Goal: Task Accomplishment & Management: Use online tool/utility

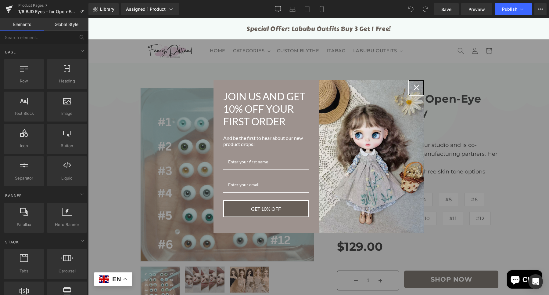
click at [415, 86] on icon "close icon" at bounding box center [416, 87] width 5 height 5
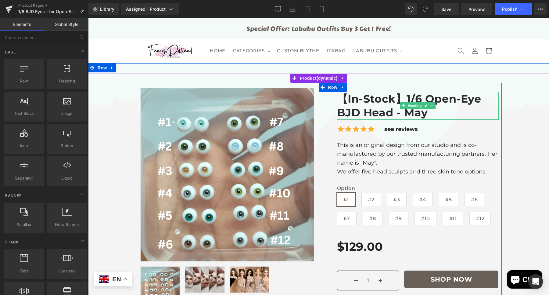
click at [407, 108] on span "Heading" at bounding box center [414, 105] width 16 height 7
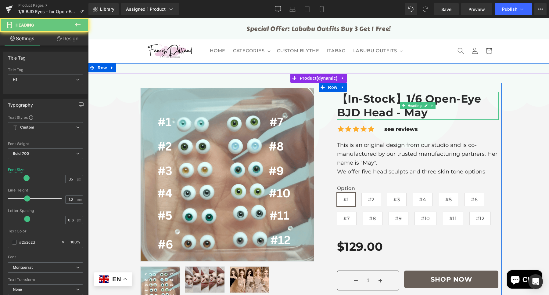
click at [422, 109] on span "1/6 Open-Eye BJD Head - May" at bounding box center [409, 105] width 144 height 27
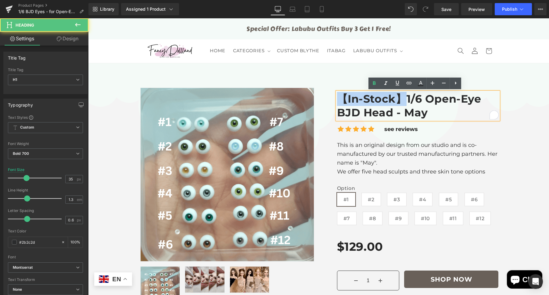
drag, startPoint x: 405, startPoint y: 100, endPoint x: 314, endPoint y: 96, distance: 91.0
click at [314, 96] on div "Sale Off (P) Image" at bounding box center [319, 272] width 366 height 397
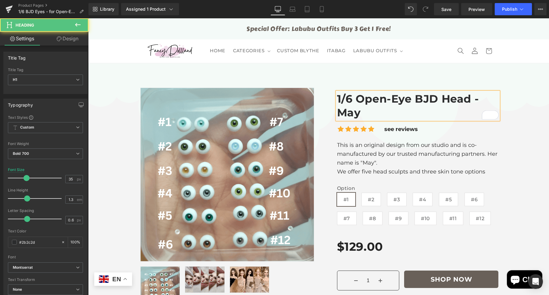
click at [355, 99] on span "1/6 Open-Eye BJD Head - May" at bounding box center [408, 105] width 142 height 27
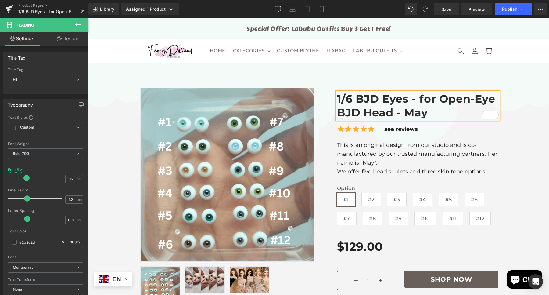
click at [493, 101] on h1 "1/6 BJD Eyes - for Open-Eye BJD Head - May" at bounding box center [418, 106] width 162 height 28
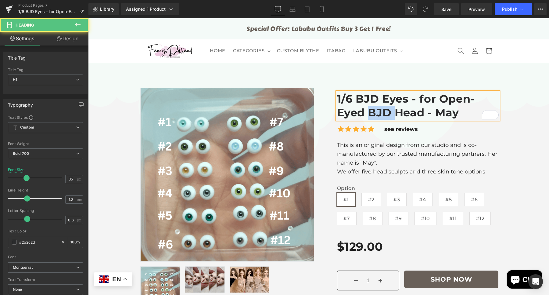
drag, startPoint x: 374, startPoint y: 111, endPoint x: 391, endPoint y: 113, distance: 17.2
click at [391, 113] on span "1/6 BJD Eyes - for Open-Eyed BJD Head - May" at bounding box center [406, 105] width 138 height 27
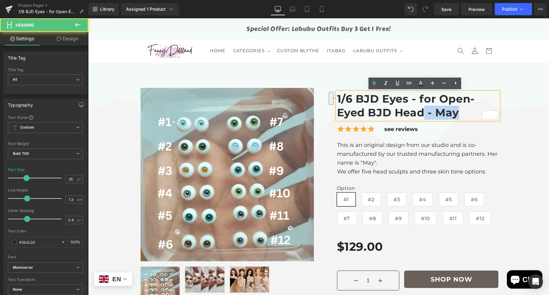
drag, startPoint x: 428, startPoint y: 112, endPoint x: 456, endPoint y: 112, distance: 28.1
click at [456, 112] on h1 "1/6 BJD Eyes - for Open-Eyed BJD Head - May" at bounding box center [418, 106] width 162 height 28
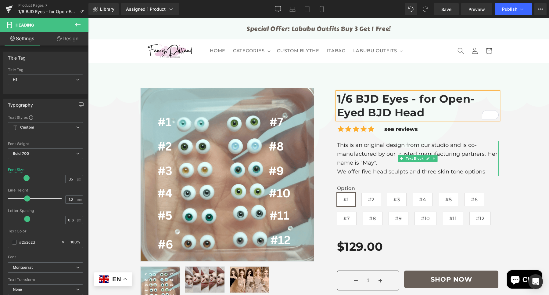
drag, startPoint x: 425, startPoint y: 161, endPoint x: 432, endPoint y: 161, distance: 7.6
click at [425, 161] on link at bounding box center [428, 158] width 6 height 7
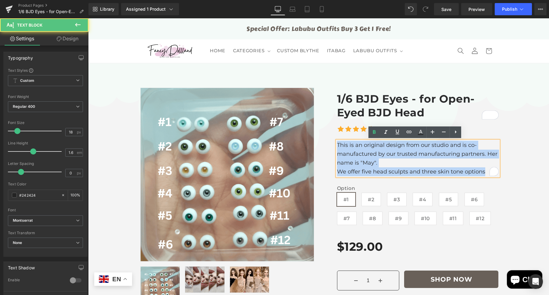
drag, startPoint x: 487, startPoint y: 170, endPoint x: 335, endPoint y: 144, distance: 153.8
click at [337, 144] on div "This is an original design from our studio and is co-manufactured by our truste…" at bounding box center [418, 158] width 162 height 35
paste div "To enrich screen reader interactions, please activate Accessibility in Grammarl…"
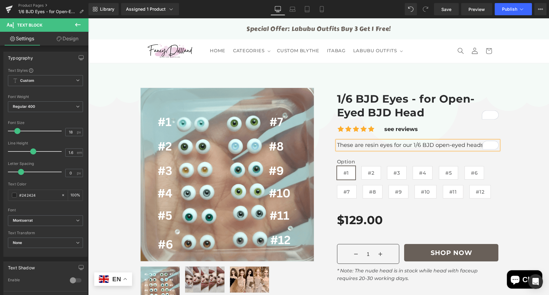
click at [517, 172] on div at bounding box center [318, 259] width 461 height 370
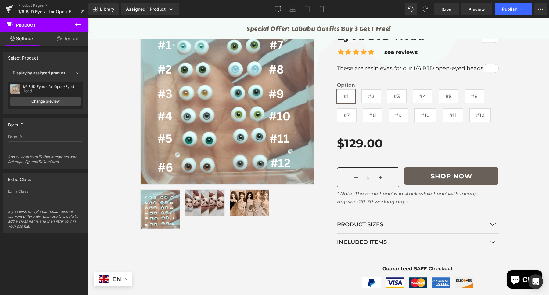
scroll to position [73, 0]
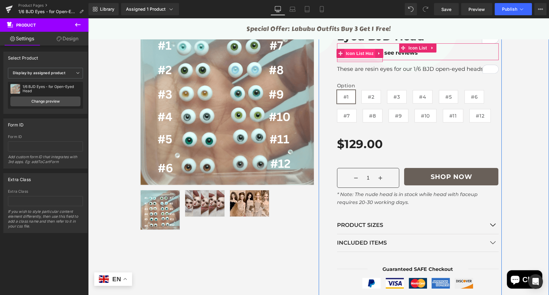
click at [368, 52] on span "Icon List Hoz" at bounding box center [359, 53] width 31 height 9
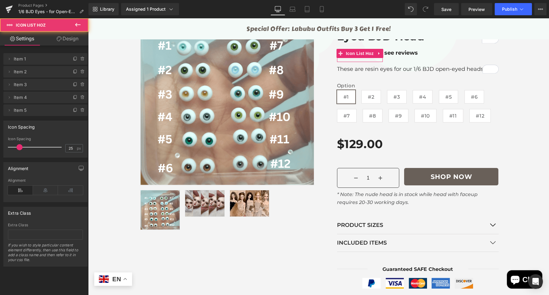
click at [67, 35] on link "Design" at bounding box center [67, 39] width 44 height 14
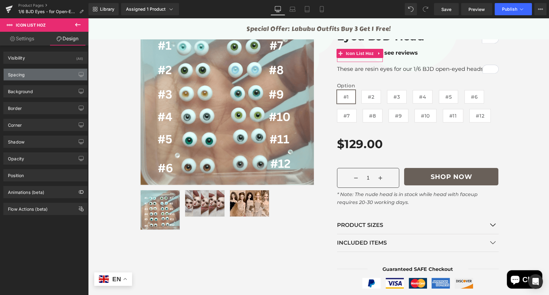
click at [35, 75] on div "Spacing" at bounding box center [46, 75] width 84 height 12
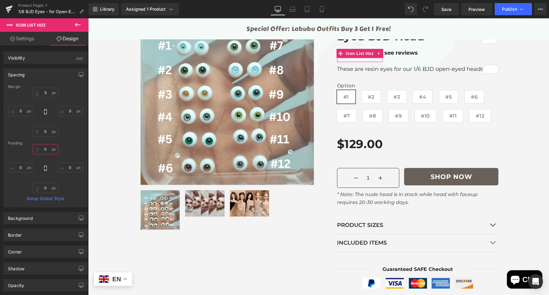
click at [46, 149] on input "text" at bounding box center [46, 149] width 26 height 10
type input "20"
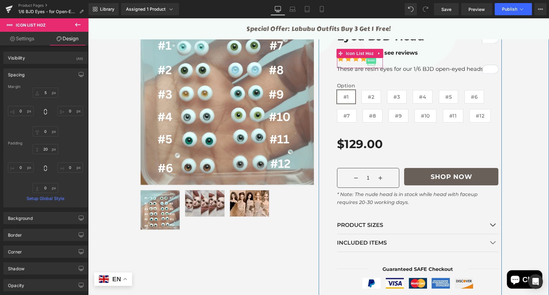
click at [366, 60] on span "Icon" at bounding box center [371, 59] width 10 height 7
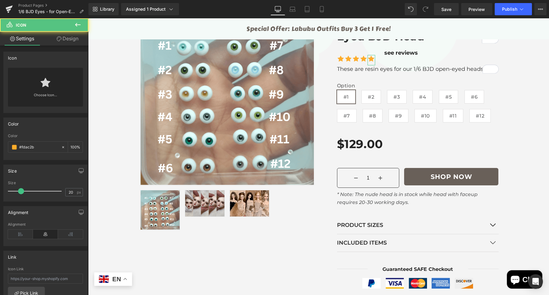
drag, startPoint x: 48, startPoint y: 144, endPoint x: 0, endPoint y: 150, distance: 47.9
click at [0, 150] on div "Color rgb(253, 172, 43) Color #fdac2b 100 %" at bounding box center [45, 136] width 91 height 47
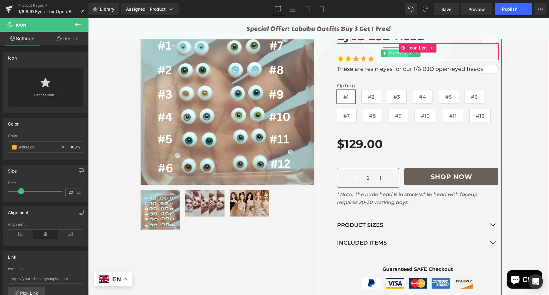
click at [389, 53] on span "Text Block" at bounding box center [398, 52] width 20 height 7
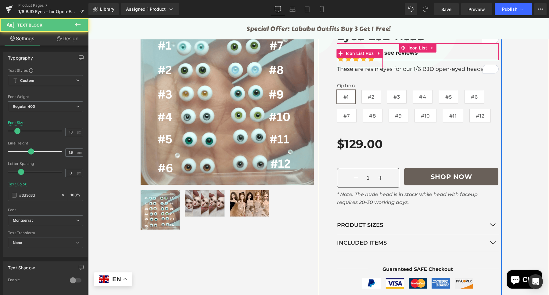
click at [365, 54] on span "Icon List Hoz" at bounding box center [359, 53] width 31 height 9
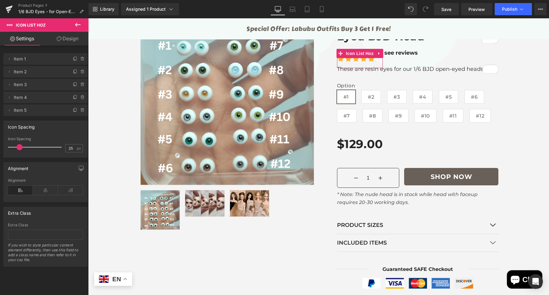
click at [61, 37] on link "Design" at bounding box center [67, 39] width 44 height 14
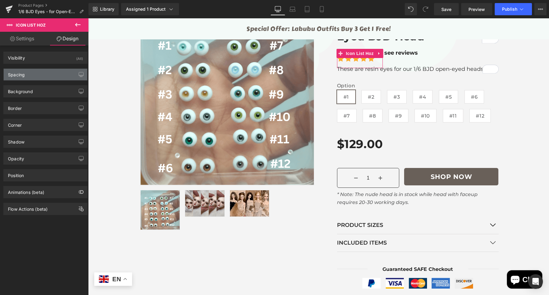
click at [38, 75] on div "Spacing" at bounding box center [46, 75] width 84 height 12
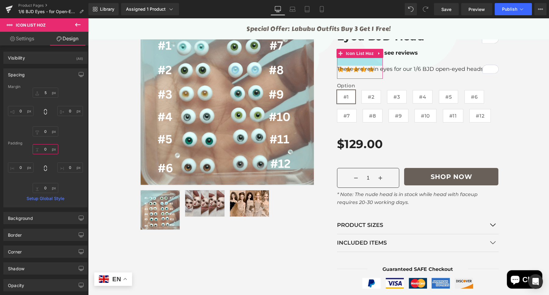
type input "55"
click at [70, 137] on div "Margin 5 0 0 0 Padding 55 0 0 0 Setup Global Style" at bounding box center [46, 145] width 84 height 122
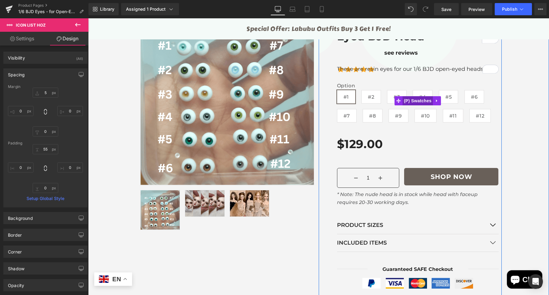
click at [409, 99] on span "(P) Swatches" at bounding box center [417, 100] width 31 height 9
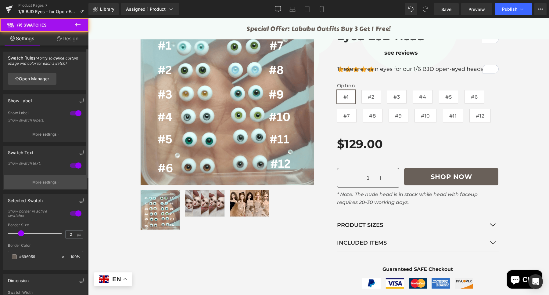
scroll to position [76, 0]
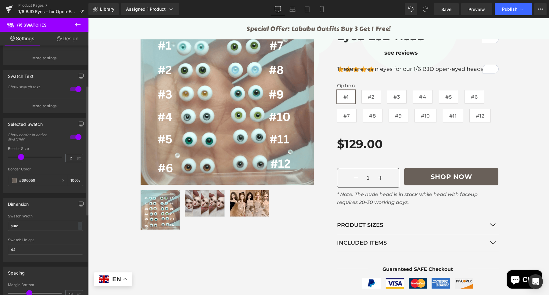
drag, startPoint x: 45, startPoint y: 178, endPoint x: 0, endPoint y: 178, distance: 45.1
click at [0, 178] on div "Selected Swatch 1 Show border in active swatcher. 2px Border Size 2 px #696059 …" at bounding box center [45, 153] width 91 height 80
paste input "fdac2b"
type input "#fdac2b"
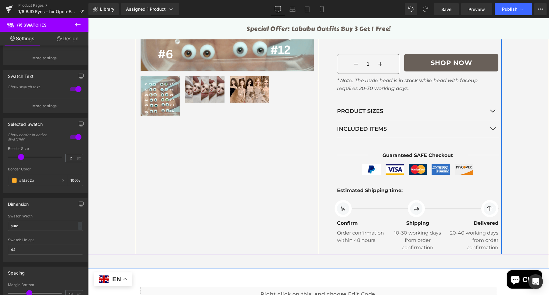
scroll to position [187, 0]
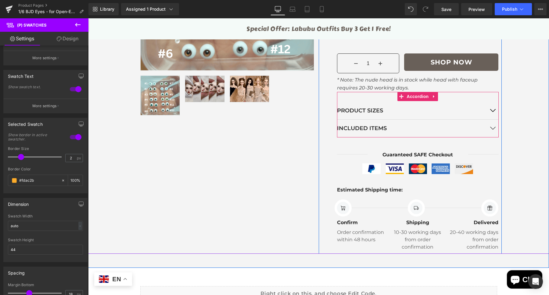
click at [488, 109] on button "button" at bounding box center [492, 110] width 12 height 17
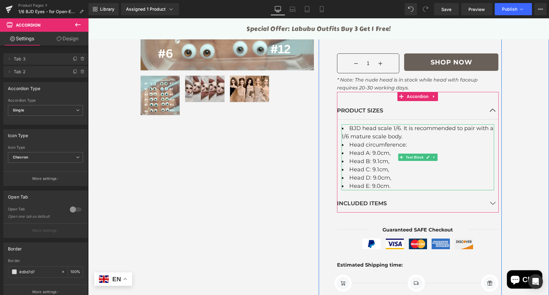
click at [375, 171] on li "Head C: 9.1cm," at bounding box center [418, 169] width 152 height 8
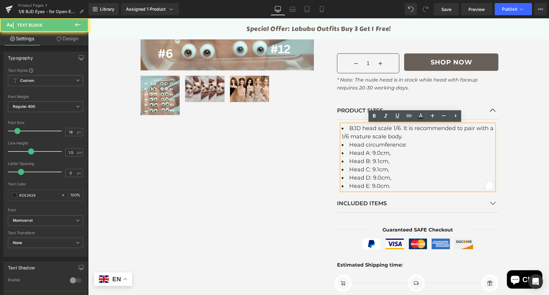
drag, startPoint x: 395, startPoint y: 179, endPoint x: 332, endPoint y: 140, distance: 74.6
click at [334, 140] on div "1/6 BJD Eyes - for Open-Eyed BJD Head Heading Icon Icon Icon Icon Icon Icon Lis…" at bounding box center [418, 114] width 168 height 427
click at [401, 185] on li "Head E: 9.0cm." at bounding box center [418, 186] width 152 height 8
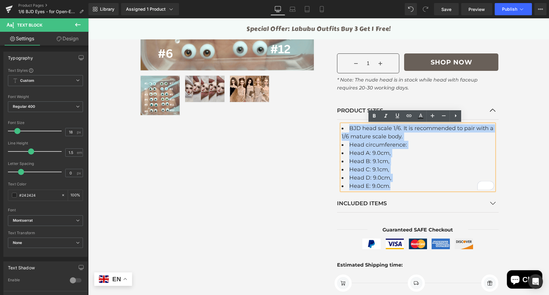
drag, startPoint x: 389, startPoint y: 182, endPoint x: 340, endPoint y: 127, distance: 72.8
click at [342, 127] on ul "BJD head scale 1/6. It is recommended to pair with a 1/6 mature scale body. Hea…" at bounding box center [418, 157] width 152 height 66
paste div "To enrich screen reader interactions, please activate Accessibility in Grammarl…"
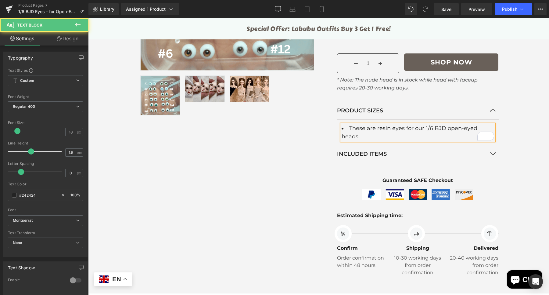
drag, startPoint x: 360, startPoint y: 136, endPoint x: 338, endPoint y: 128, distance: 23.5
click at [342, 128] on div "These are resin eyes for our 1/6 BJD open-eyed heads." at bounding box center [418, 132] width 152 height 16
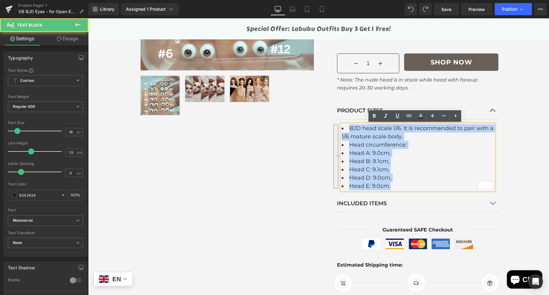
drag, startPoint x: 349, startPoint y: 139, endPoint x: 335, endPoint y: 120, distance: 23.1
click at [337, 122] on article "BJD head scale 1/6. It is recommended to pair with a 1/6 mature scale body. Hea…" at bounding box center [418, 157] width 162 height 75
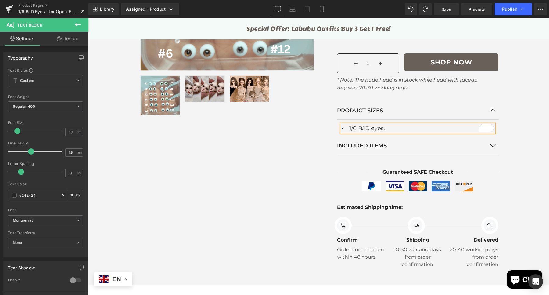
click at [487, 149] on button "button" at bounding box center [492, 145] width 12 height 17
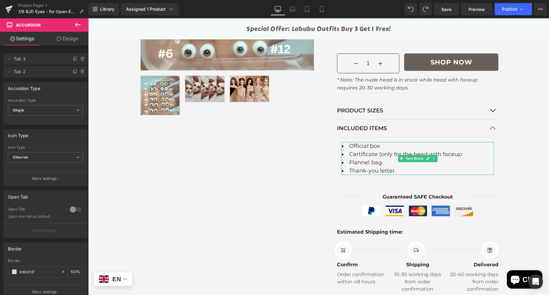
click at [487, 149] on li "Official box" at bounding box center [418, 146] width 152 height 8
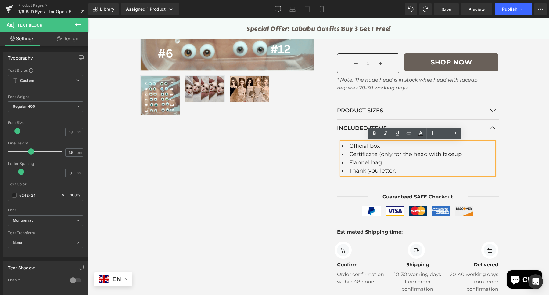
click at [529, 124] on div at bounding box center [318, 89] width 461 height 412
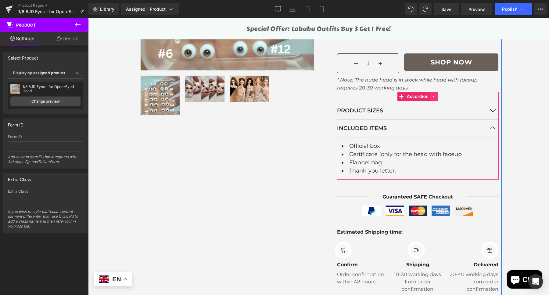
click at [434, 97] on link at bounding box center [434, 96] width 8 height 9
click at [437, 98] on link at bounding box center [438, 96] width 8 height 9
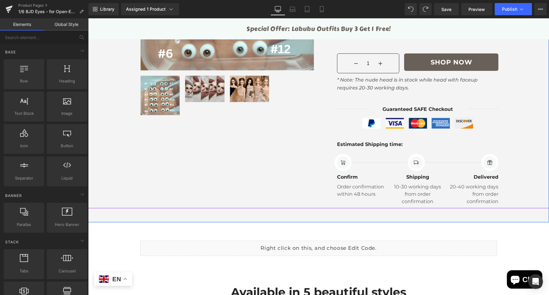
scroll to position [301, 0]
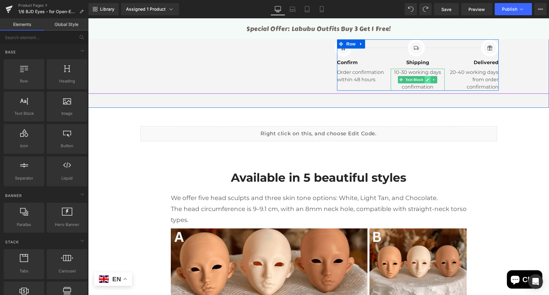
click at [426, 81] on icon at bounding box center [427, 80] width 3 height 4
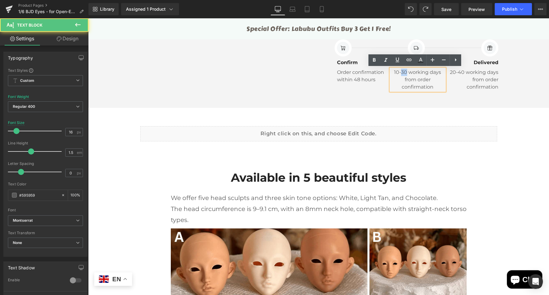
drag, startPoint x: 403, startPoint y: 72, endPoint x: 399, endPoint y: 73, distance: 4.0
click at [399, 73] on p "10-30 working days from order confirmation" at bounding box center [418, 80] width 54 height 22
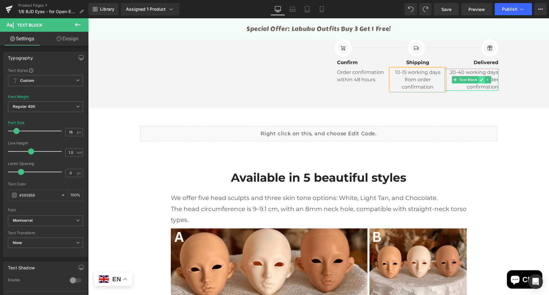
click at [480, 79] on icon at bounding box center [481, 80] width 3 height 4
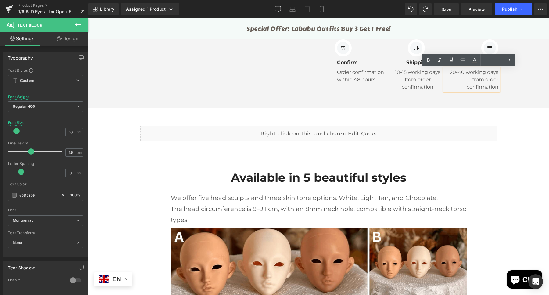
drag, startPoint x: 453, startPoint y: 73, endPoint x: 447, endPoint y: 73, distance: 6.1
click at [447, 73] on p "20-40 working days from order confirmation" at bounding box center [472, 80] width 54 height 22
click at [458, 71] on p "15-40 working days from order confirmation" at bounding box center [472, 80] width 54 height 22
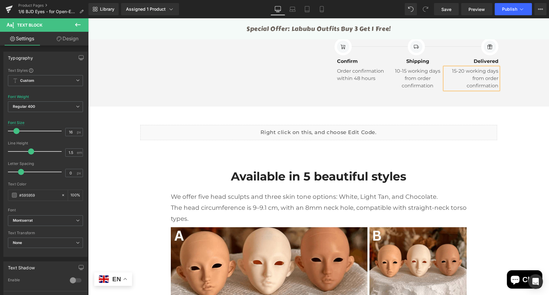
scroll to position [378, 0]
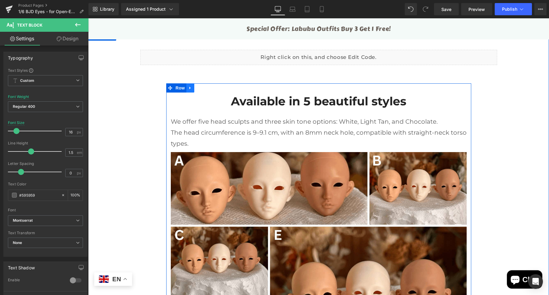
click at [190, 90] on link at bounding box center [190, 87] width 8 height 9
click at [204, 88] on icon at bounding box center [206, 88] width 4 height 4
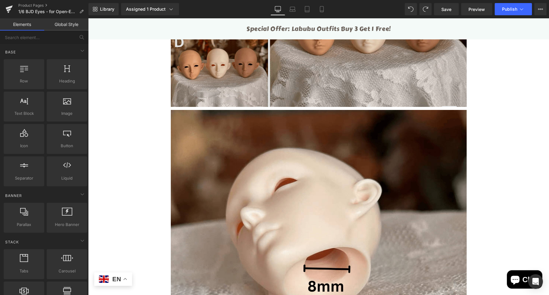
scroll to position [416, 0]
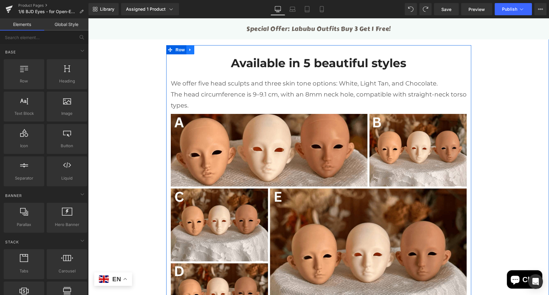
click at [190, 51] on link at bounding box center [190, 49] width 8 height 9
click at [202, 50] on link at bounding box center [206, 49] width 8 height 9
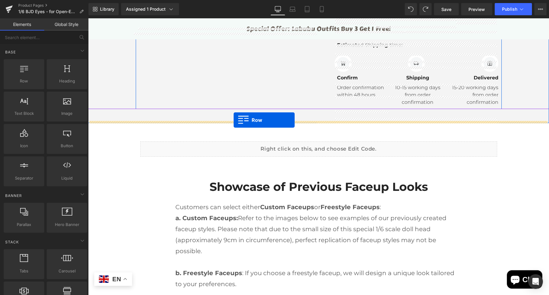
scroll to position [274, 0]
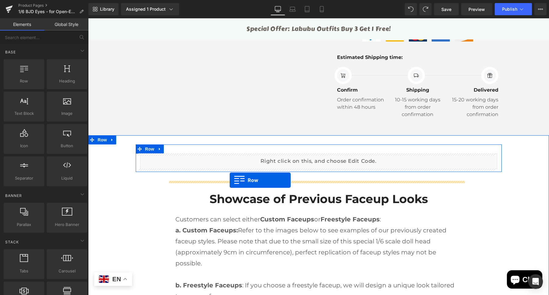
drag, startPoint x: 176, startPoint y: 161, endPoint x: 230, endPoint y: 180, distance: 57.2
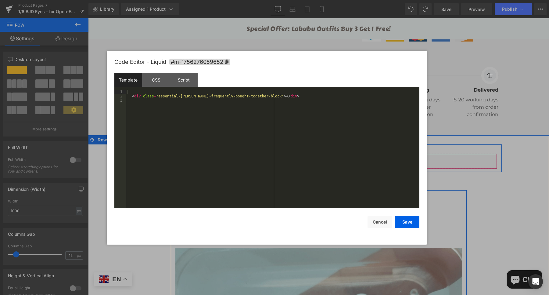
click at [325, 159] on div "Liquid" at bounding box center [318, 160] width 357 height 15
click at [160, 81] on div "CSS" at bounding box center [156, 80] width 28 height 14
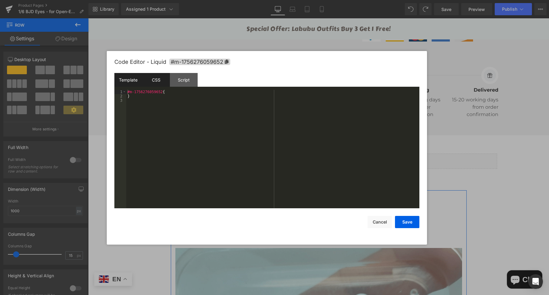
click at [130, 80] on div "Template" at bounding box center [128, 80] width 28 height 14
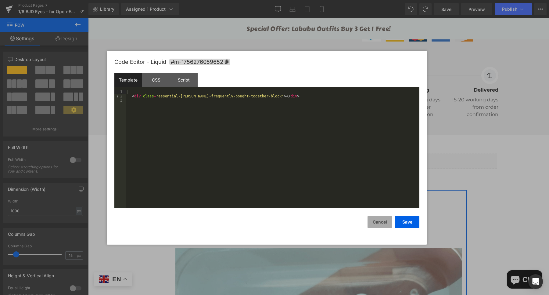
click at [377, 221] on button "Cancel" at bounding box center [380, 222] width 24 height 12
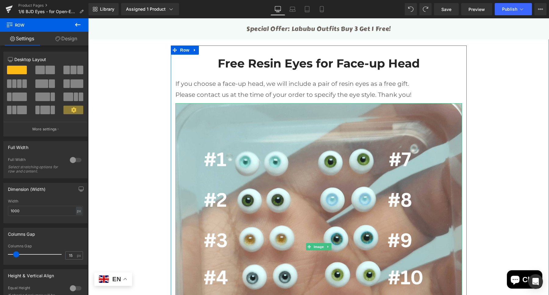
scroll to position [388, 0]
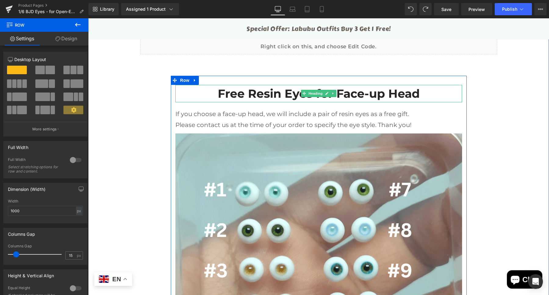
click at [241, 95] on h3 "Free Resin Eyes for Face-up Head" at bounding box center [318, 93] width 287 height 17
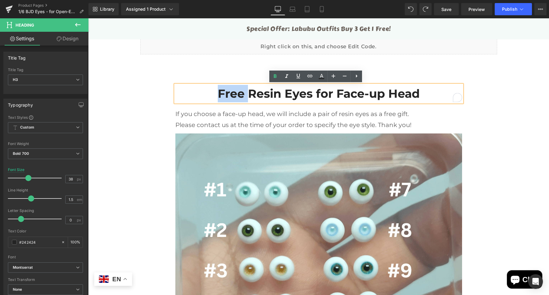
drag, startPoint x: 245, startPoint y: 93, endPoint x: 215, endPoint y: 94, distance: 30.5
click at [215, 94] on h3 "Free Resin Eyes for Face-up Head" at bounding box center [318, 93] width 287 height 17
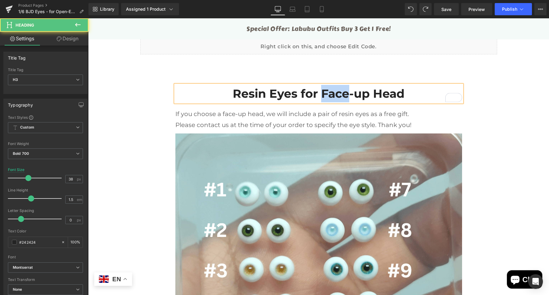
drag, startPoint x: 318, startPoint y: 93, endPoint x: 347, endPoint y: 93, distance: 29.3
click at [347, 93] on h3 "Resin Eyes for Face-up Head" at bounding box center [318, 93] width 287 height 17
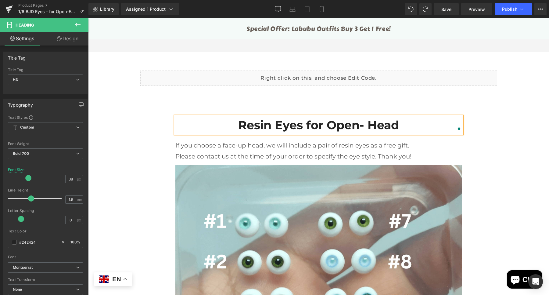
scroll to position [312, 0]
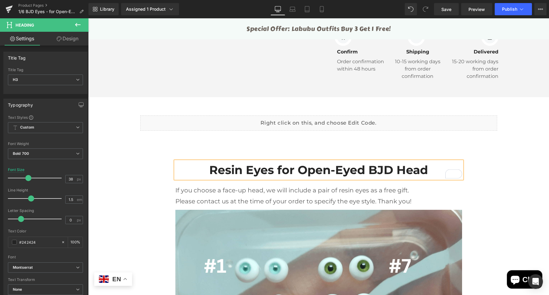
click at [425, 171] on h3 "Resin Eyes for Open-Eyed BJD Head" at bounding box center [318, 169] width 287 height 17
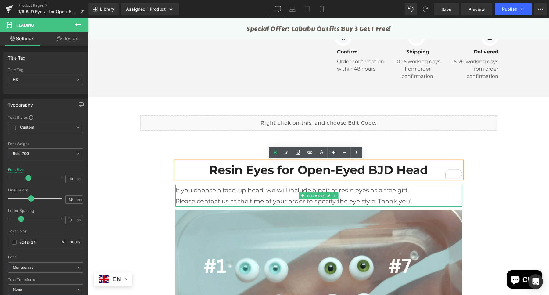
click at [419, 197] on p "Please contact us at the time of your order to specify the eye style. Thank you!" at bounding box center [318, 200] width 287 height 11
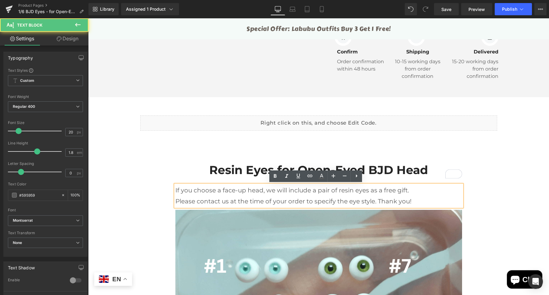
click at [388, 200] on p "Please contact us at the time of your order to specify the eye style. Thank you!" at bounding box center [318, 200] width 287 height 11
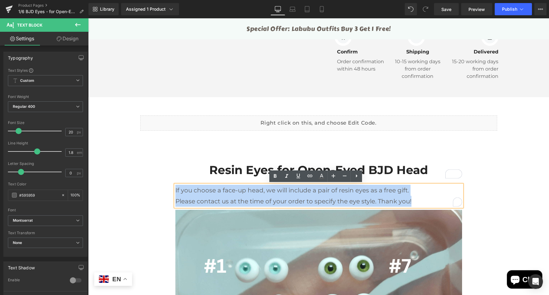
drag, startPoint x: 420, startPoint y: 199, endPoint x: 170, endPoint y: 192, distance: 249.9
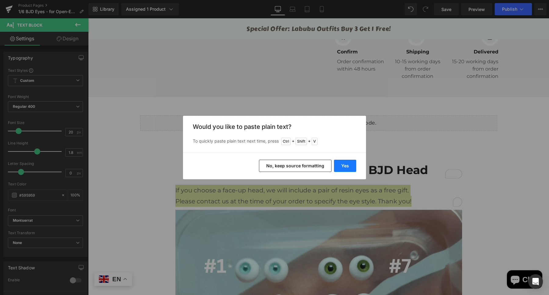
click at [353, 162] on button "Yes" at bounding box center [345, 166] width 22 height 12
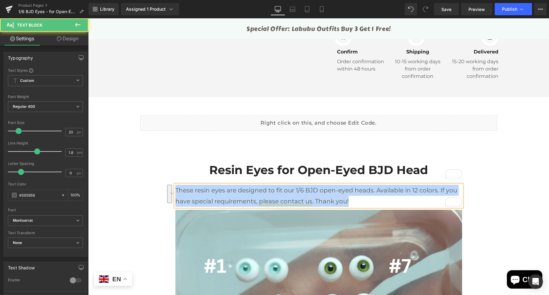
drag, startPoint x: 356, startPoint y: 201, endPoint x: 151, endPoint y: 188, distance: 205.1
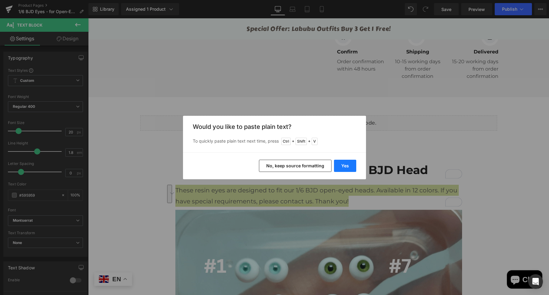
click at [342, 166] on button "Yes" at bounding box center [345, 166] width 22 height 12
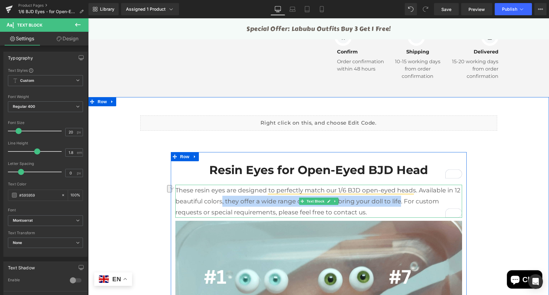
drag, startPoint x: 220, startPoint y: 202, endPoint x: 396, endPoint y: 197, distance: 176.4
click at [396, 197] on p "These resin eyes are designed to perfectly match our 1/6 BJD open-eyed heads. A…" at bounding box center [318, 201] width 287 height 33
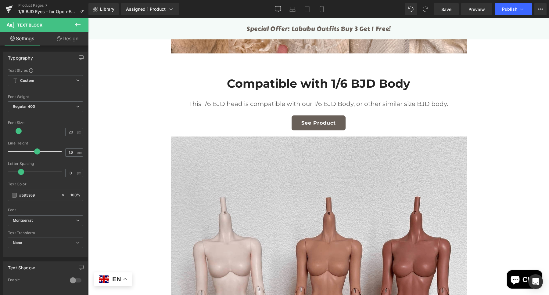
scroll to position [1135, 0]
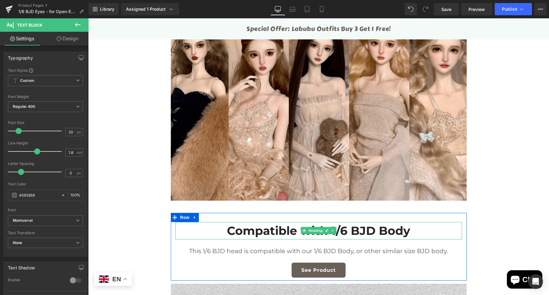
click at [364, 231] on h3 "Compatible with 1/6 BJD Body" at bounding box center [318, 230] width 287 height 17
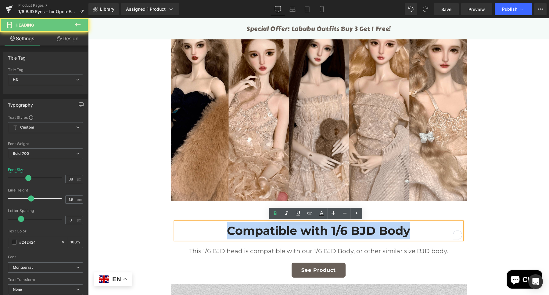
drag, startPoint x: 425, startPoint y: 233, endPoint x: 188, endPoint y: 225, distance: 237.4
click at [188, 225] on h3 "Compatible with 1/6 BJD Body" at bounding box center [318, 230] width 287 height 17
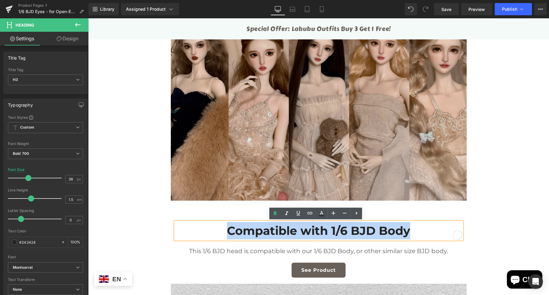
copy h3 "Compatible with 1/6 BJD Body"
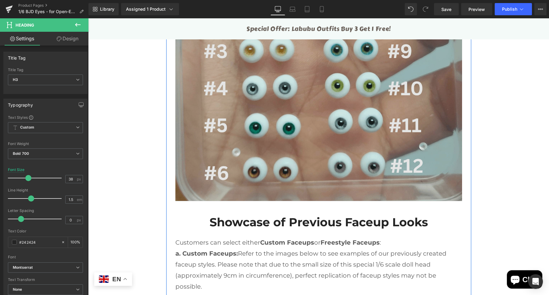
scroll to position [601, 0]
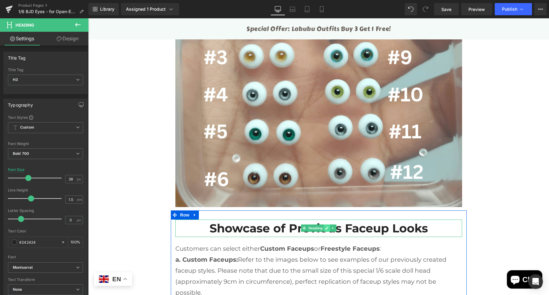
click at [325, 226] on icon at bounding box center [326, 228] width 3 height 4
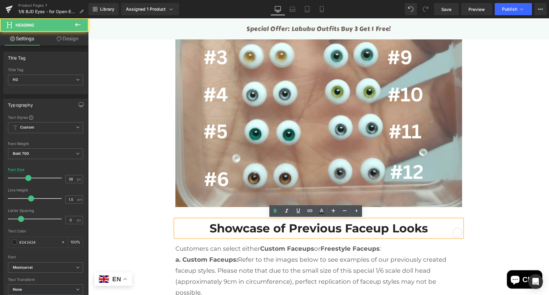
drag, startPoint x: 433, startPoint y: 230, endPoint x: 185, endPoint y: 231, distance: 248.6
click at [185, 231] on h3 "Showcase of Previous Faceup Looks" at bounding box center [318, 227] width 287 height 17
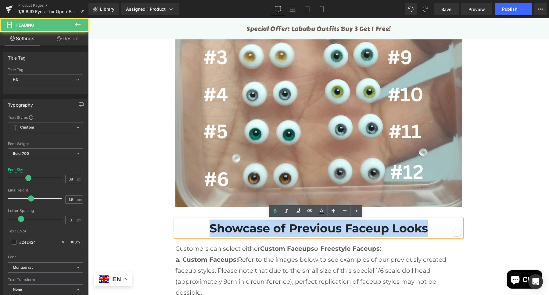
paste div "To enrich screen reader interactions, please activate Accessibility in Grammarl…"
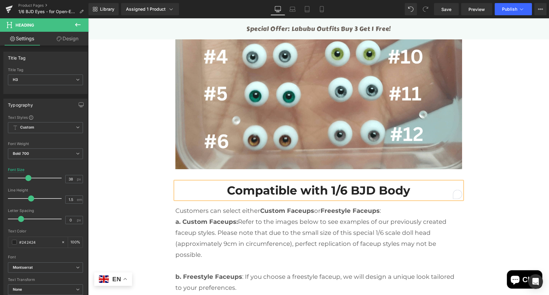
scroll to position [639, 0]
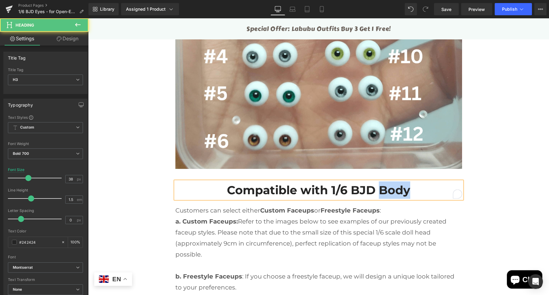
drag, startPoint x: 378, startPoint y: 191, endPoint x: 436, endPoint y: 192, distance: 57.0
click at [436, 192] on h3 "Compatible with 1/6 BJD Body" at bounding box center [318, 189] width 287 height 17
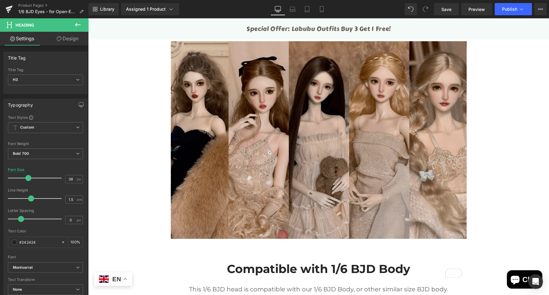
scroll to position [1249, 0]
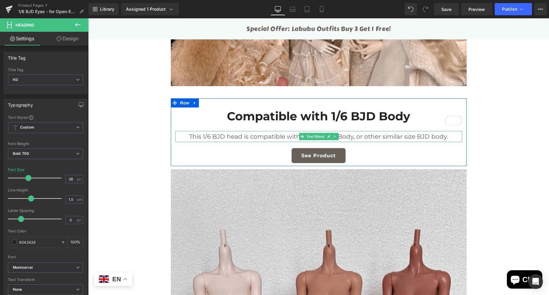
click at [192, 134] on p "This 1/6 BJD head is compatible with our 1/6 BJD Body, or other similar size BJ…" at bounding box center [318, 136] width 287 height 11
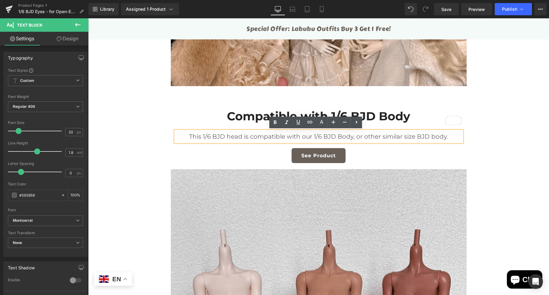
drag, startPoint x: 396, startPoint y: 138, endPoint x: 399, endPoint y: 136, distance: 3.8
click at [396, 138] on p "This 1/6 BJD head is compatible with our 1/6 BJD Body, or other similar size BJ…" at bounding box center [318, 136] width 287 height 11
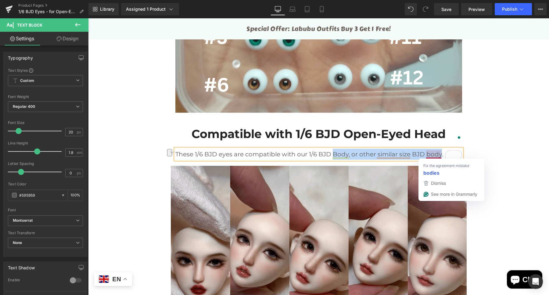
drag, startPoint x: 330, startPoint y: 153, endPoint x: 439, endPoint y: 157, distance: 108.9
click at [439, 157] on p "These 1/6 BJD eyes are compatible with our 1/6 BJD Body, or other similar size …" at bounding box center [318, 154] width 287 height 11
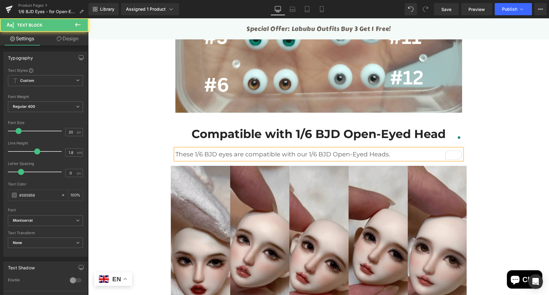
click at [394, 152] on p "These 1/6 BJD eyes are compatible with our 1/6 BJD Open-Eyed Heads." at bounding box center [318, 154] width 287 height 11
drag, startPoint x: 404, startPoint y: 153, endPoint x: 120, endPoint y: 156, distance: 284.9
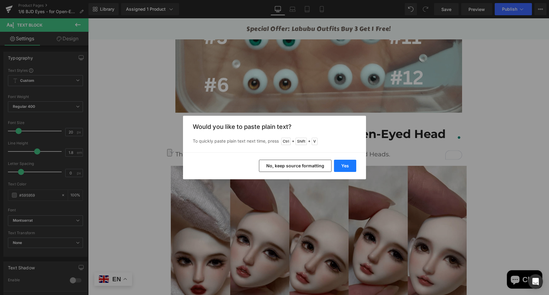
click at [349, 165] on button "Yes" at bounding box center [345, 166] width 22 height 12
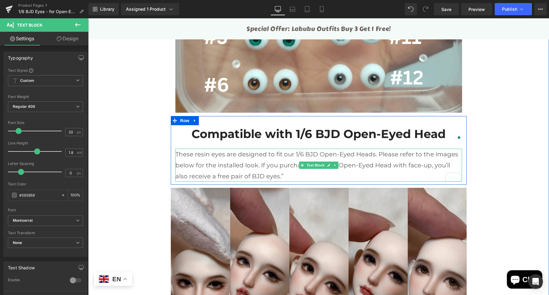
click at [282, 176] on p "These resin eyes are designed to fit our 1/6 BJD Open-Eyed Heads. Please refer …" at bounding box center [318, 165] width 287 height 33
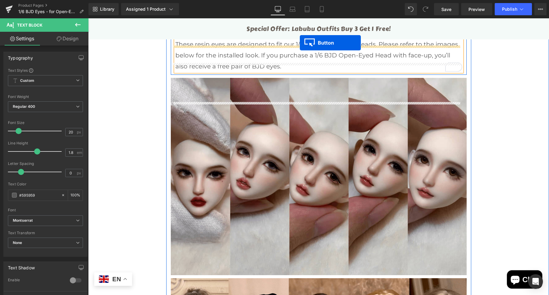
scroll to position [775, 0]
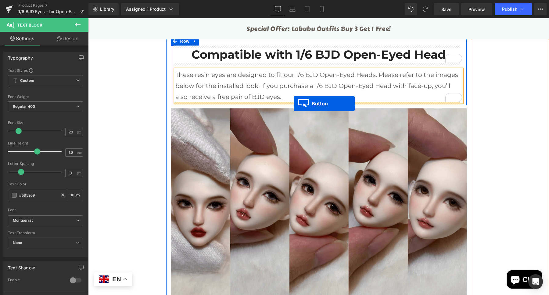
drag, startPoint x: 317, startPoint y: 197, endPoint x: 294, endPoint y: 103, distance: 96.5
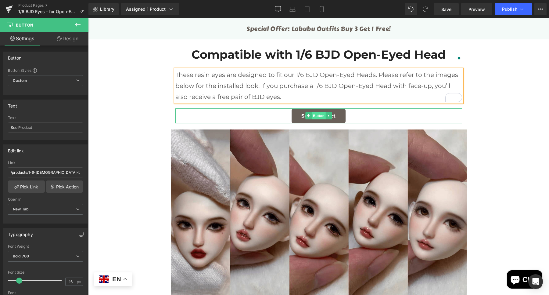
click at [318, 117] on span "Button" at bounding box center [319, 115] width 14 height 7
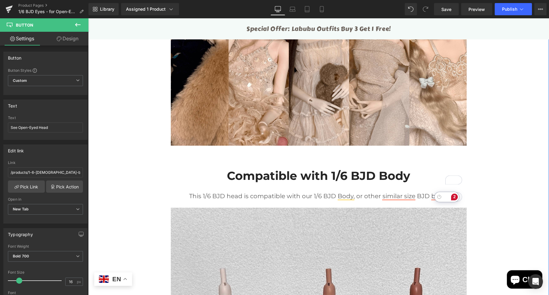
scroll to position [1156, 0]
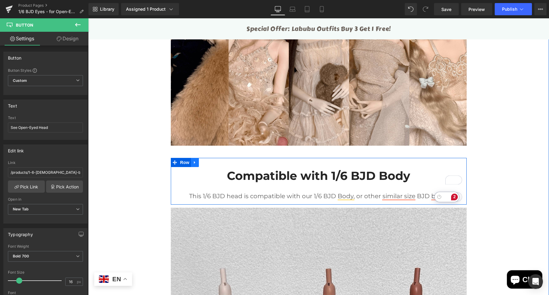
type input "See Open-Eyed Head"
click at [192, 166] on link at bounding box center [195, 162] width 8 height 9
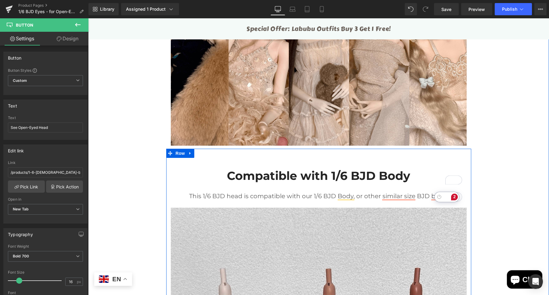
drag, startPoint x: 189, startPoint y: 153, endPoint x: 193, endPoint y: 153, distance: 3.7
click at [189, 153] on link at bounding box center [190, 153] width 8 height 9
click at [204, 155] on icon at bounding box center [206, 153] width 4 height 4
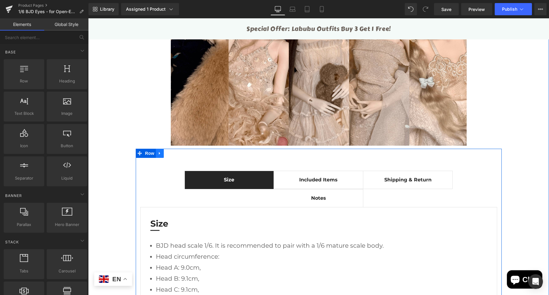
click at [158, 156] on link at bounding box center [160, 153] width 8 height 9
click at [175, 157] on link at bounding box center [176, 153] width 8 height 9
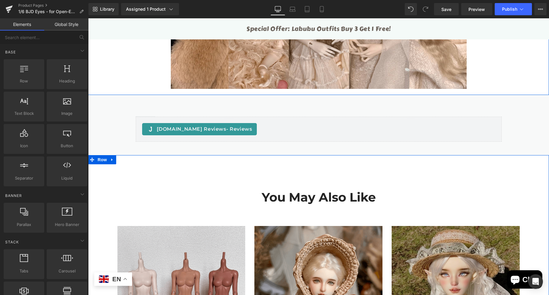
scroll to position [1194, 0]
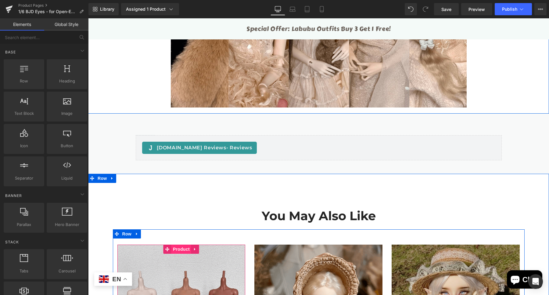
click at [171, 246] on span "Product" at bounding box center [181, 248] width 20 height 9
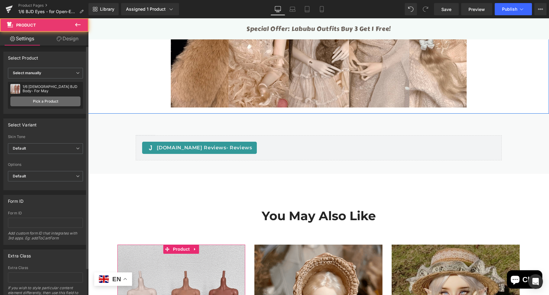
click at [61, 102] on link "Pick a Product" at bounding box center [45, 101] width 70 height 10
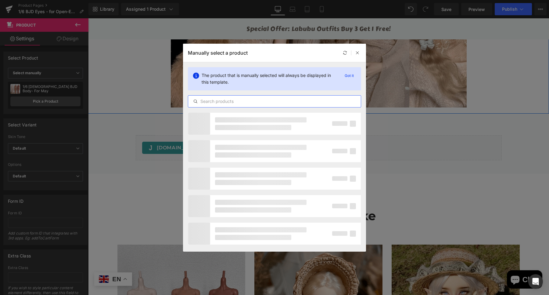
click at [214, 100] on input "text" at bounding box center [274, 101] width 173 height 7
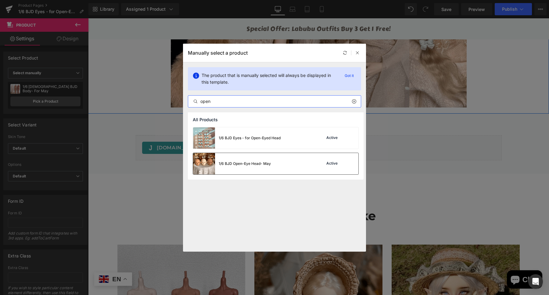
type input "open"
drag, startPoint x: 267, startPoint y: 164, endPoint x: 178, endPoint y: 146, distance: 90.3
click at [267, 164] on div "1/6 BJD Open-Eye Head- May" at bounding box center [245, 163] width 52 height 5
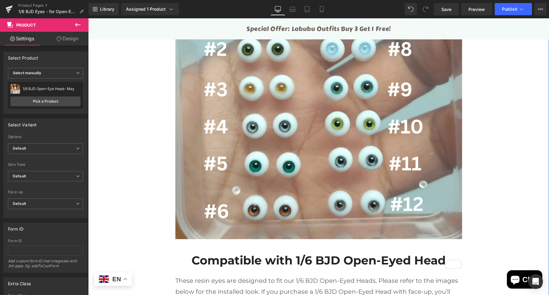
scroll to position [686, 0]
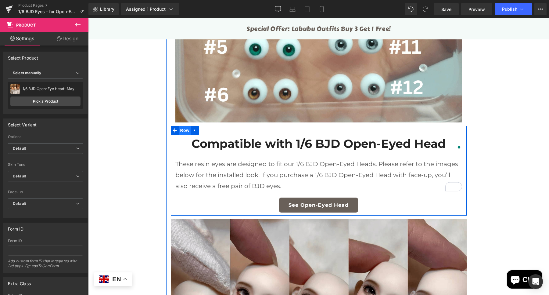
click at [181, 129] on span "Row" at bounding box center [185, 130] width 12 height 9
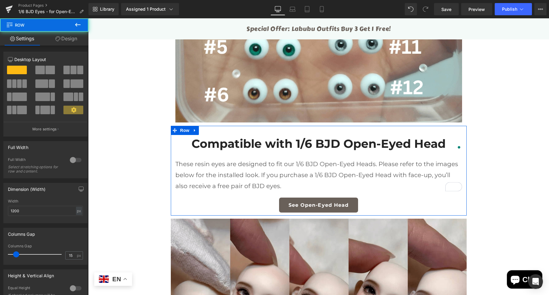
click at [67, 35] on link "Design" at bounding box center [66, 39] width 44 height 14
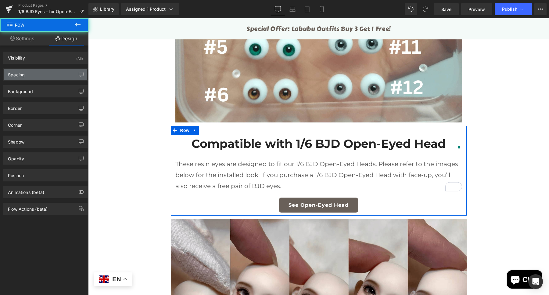
click at [25, 79] on div "Spacing" at bounding box center [46, 75] width 84 height 12
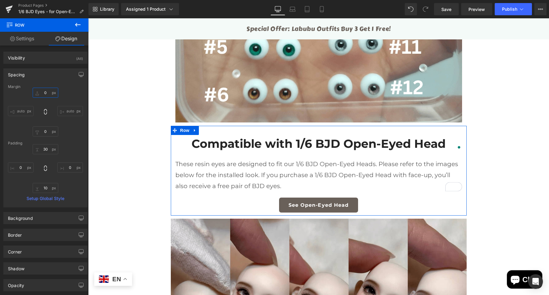
click at [46, 91] on input "0" at bounding box center [46, 93] width 26 height 10
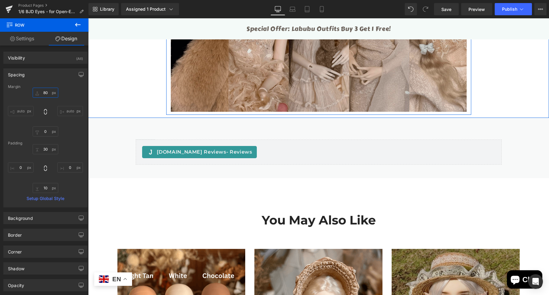
scroll to position [1219, 0]
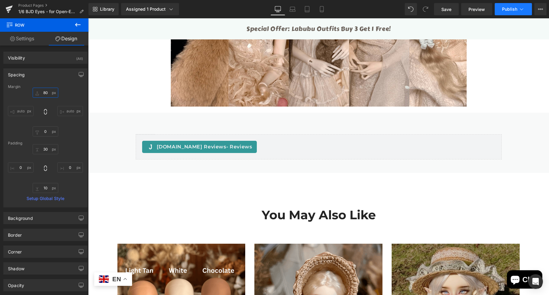
type input "80"
click at [518, 13] on button "Publish" at bounding box center [513, 9] width 37 height 12
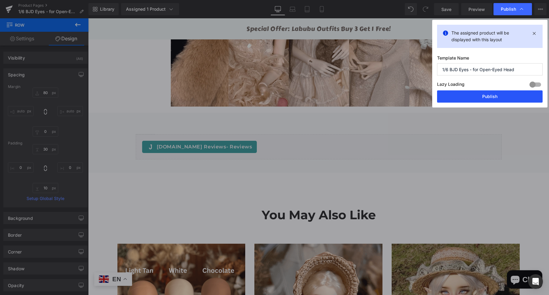
click at [513, 95] on button "Publish" at bounding box center [490, 96] width 106 height 12
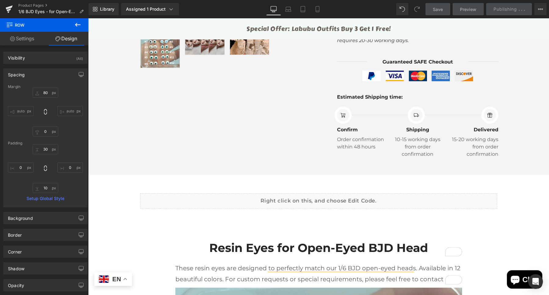
scroll to position [228, 0]
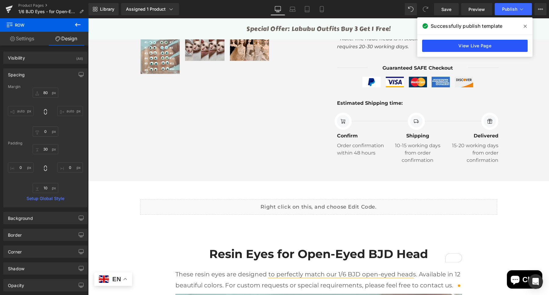
click at [475, 48] on link "View Live Page" at bounding box center [475, 46] width 106 height 12
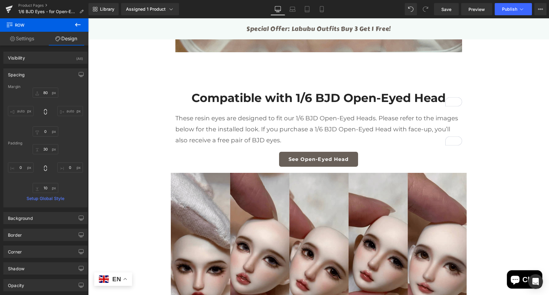
scroll to position [731, 0]
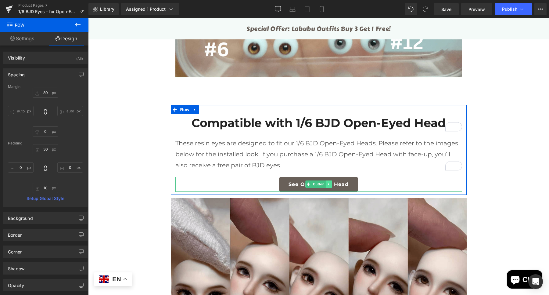
click at [325, 184] on link at bounding box center [328, 183] width 6 height 7
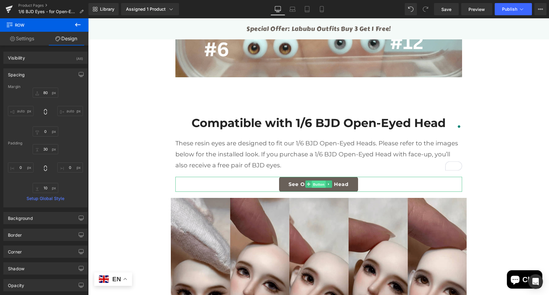
click at [306, 184] on link "Button" at bounding box center [315, 183] width 20 height 7
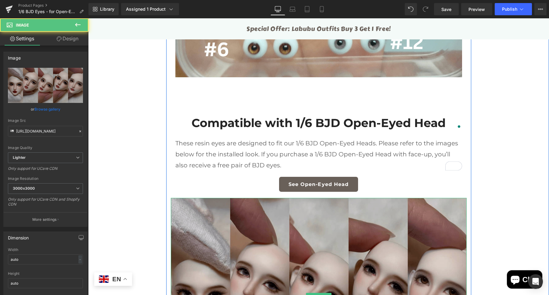
click at [314, 244] on img at bounding box center [319, 296] width 296 height 197
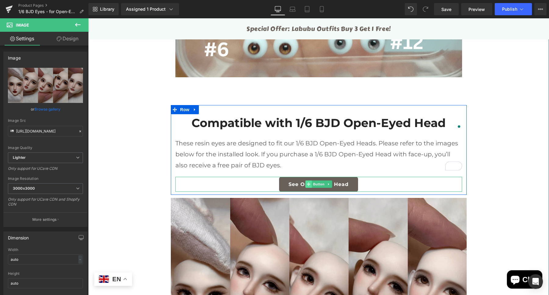
click at [307, 185] on icon at bounding box center [308, 183] width 3 height 3
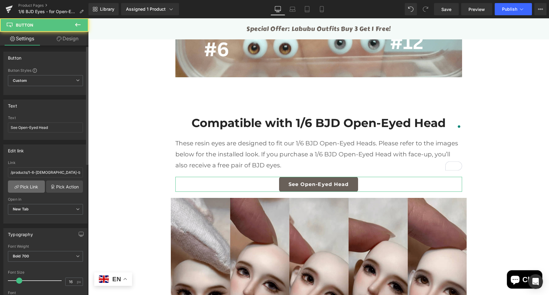
click at [30, 181] on link "Pick Link" at bounding box center [26, 186] width 37 height 12
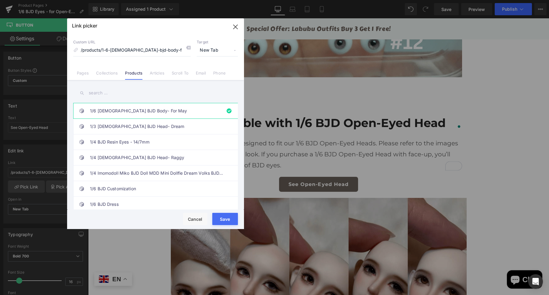
click at [109, 87] on input "text" at bounding box center [155, 93] width 165 height 14
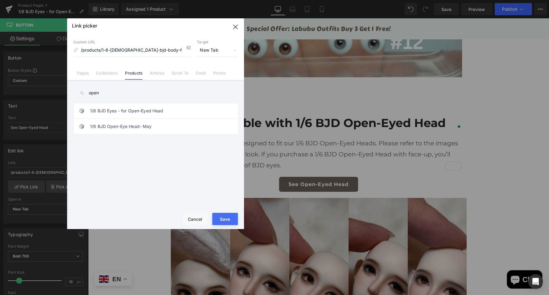
type input "open"
click at [162, 130] on link "1/6 BJD Open-Eye Head- May" at bounding box center [157, 126] width 134 height 15
type input "/products/1-6-bjd-open-eye-head-may"
click at [226, 217] on button "Save" at bounding box center [225, 219] width 26 height 12
type input "/products/1-6-bjd-open-eye-head-may"
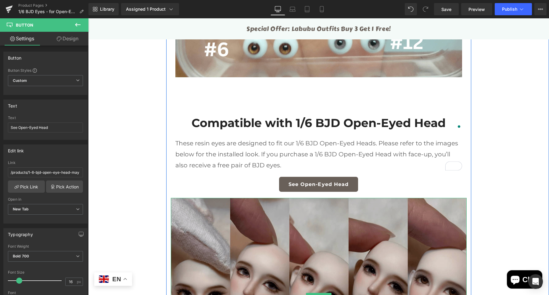
drag, startPoint x: 310, startPoint y: 231, endPoint x: 288, endPoint y: 223, distance: 24.2
click at [310, 232] on img at bounding box center [319, 296] width 296 height 197
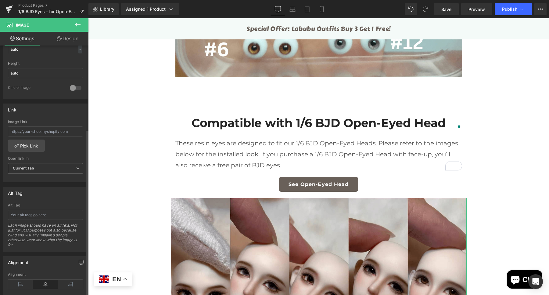
scroll to position [229, 0]
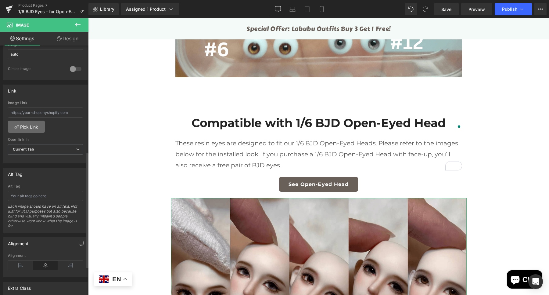
click at [27, 126] on link "Pick Link" at bounding box center [26, 126] width 37 height 12
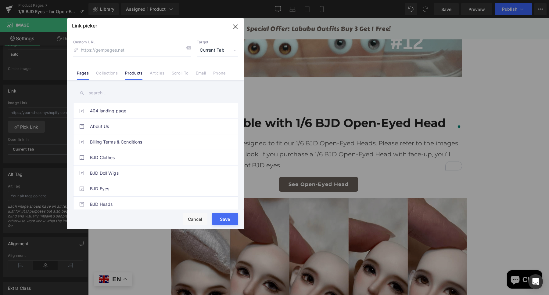
click at [136, 72] on link "Products" at bounding box center [133, 74] width 17 height 9
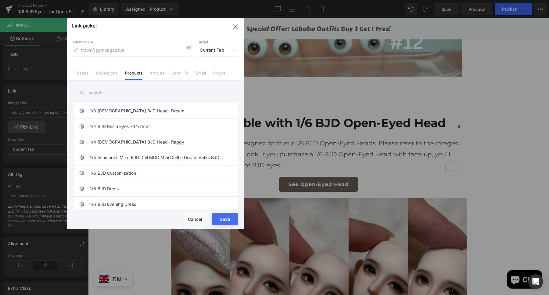
click at [137, 100] on div "404 landing page About Us Billing Terms & Conditions BJD Clothes BJD Doll Wigs …" at bounding box center [155, 145] width 177 height 131
click at [133, 94] on input "text" at bounding box center [155, 93] width 165 height 14
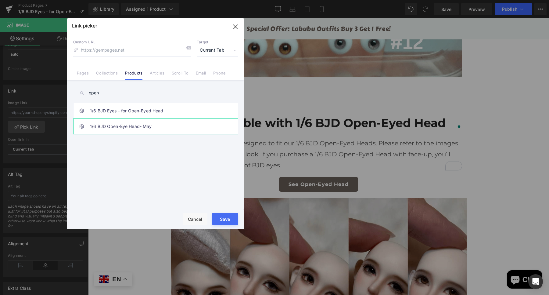
type input "open"
click at [161, 129] on link "1/6 BJD Open-Eye Head- May" at bounding box center [157, 126] width 134 height 15
type input "/products/1-6-bjd-open-eye-head-may"
click at [224, 218] on button "Save" at bounding box center [225, 219] width 26 height 12
type input "/products/1-6-bjd-open-eye-head-may"
